Goal: Book appointment/travel/reservation

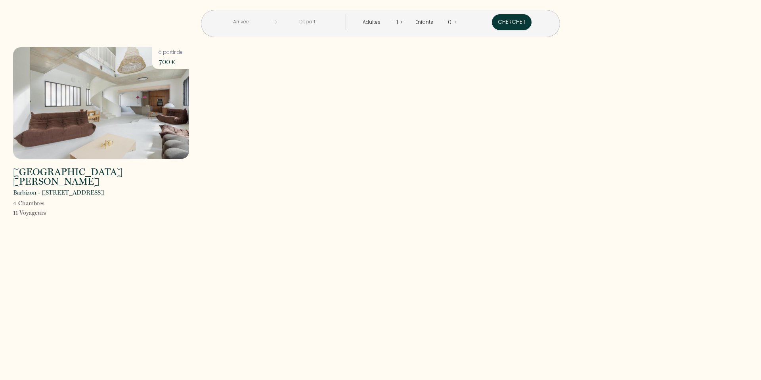
click at [240, 21] on input "text" at bounding box center [241, 21] width 61 height 15
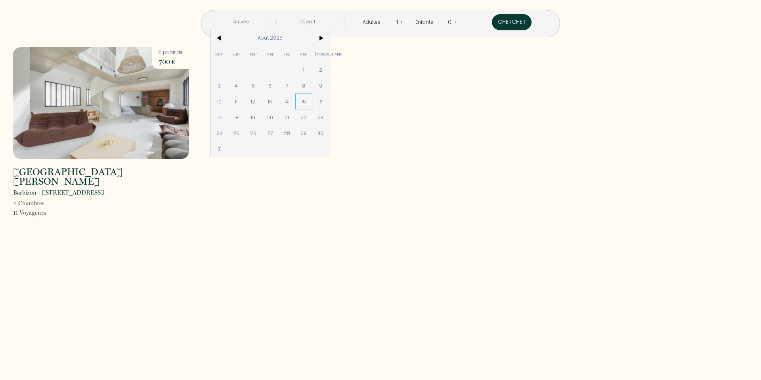
click at [301, 102] on span "15" at bounding box center [303, 102] width 17 height 16
type input "Ven 15 Août 2025"
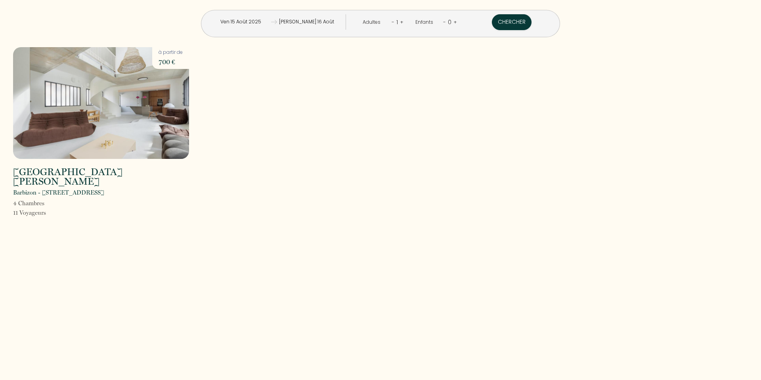
click at [317, 20] on input "[PERSON_NAME] 16 Août 2025" at bounding box center [307, 21] width 61 height 15
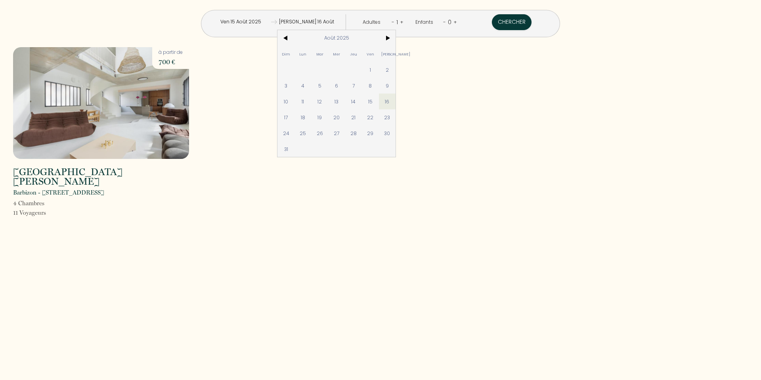
click at [300, 117] on span "18" at bounding box center [303, 117] width 17 height 16
type input "Lun 18 Août 2025"
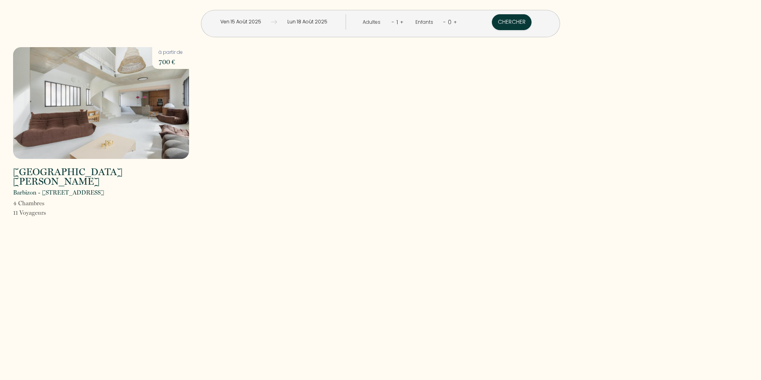
click at [400, 23] on div "- 1 +" at bounding box center [398, 22] width 12 height 13
click at [400, 23] on link "+" at bounding box center [402, 22] width 4 height 8
click at [400, 23] on div "2" at bounding box center [396, 22] width 7 height 13
click at [403, 23] on link "+" at bounding box center [403, 22] width 4 height 8
click at [454, 21] on link "+" at bounding box center [456, 22] width 4 height 8
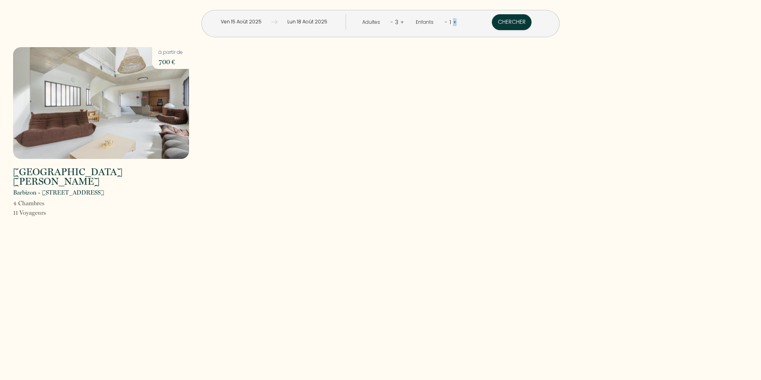
click at [454, 21] on link "+" at bounding box center [455, 22] width 4 height 8
click at [529, 21] on button "Chercher" at bounding box center [513, 22] width 40 height 16
